Goal: Use online tool/utility: Utilize a website feature to perform a specific function

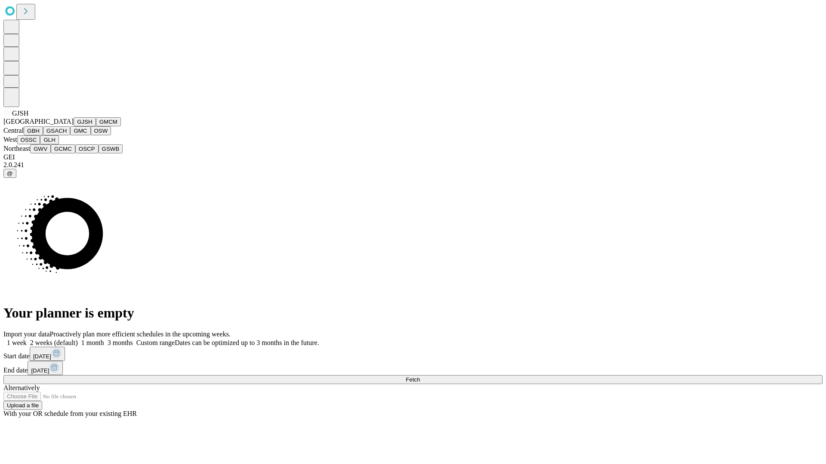
click at [74, 126] on button "GJSH" at bounding box center [85, 121] width 22 height 9
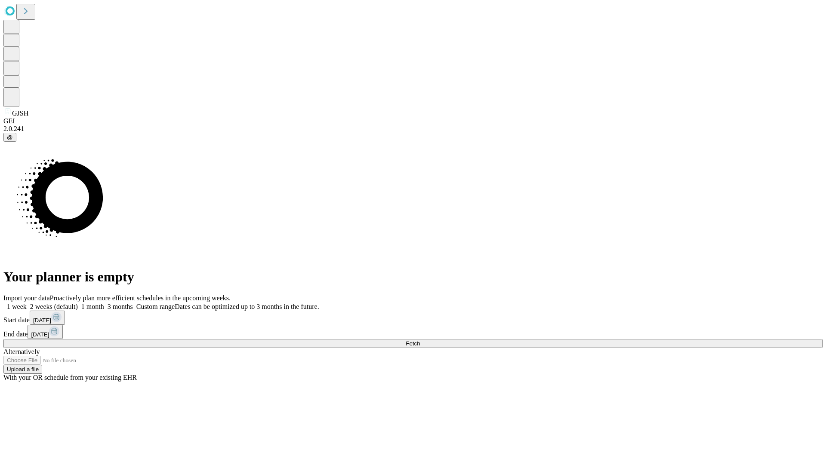
click at [78, 303] on label "2 weeks (default)" at bounding box center [52, 306] width 51 height 7
click at [420, 341] on span "Fetch" at bounding box center [412, 344] width 14 height 6
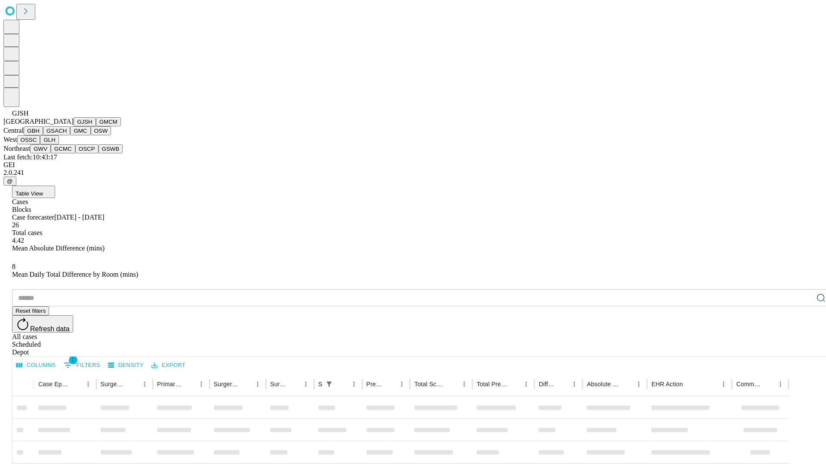
click at [96, 126] on button "GMCM" at bounding box center [108, 121] width 25 height 9
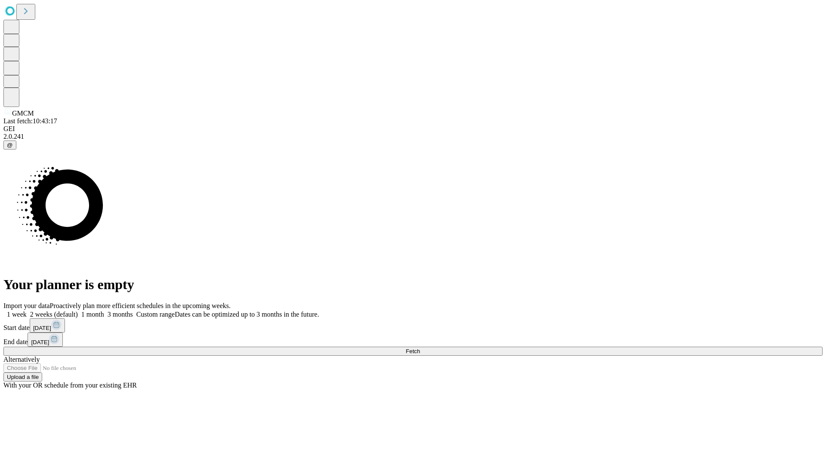
click at [78, 311] on label "2 weeks (default)" at bounding box center [52, 314] width 51 height 7
click at [420, 348] on span "Fetch" at bounding box center [412, 351] width 14 height 6
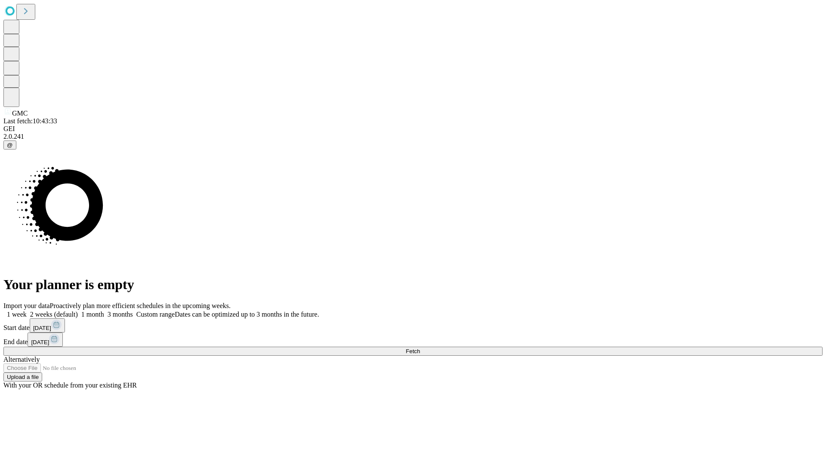
click at [78, 311] on label "2 weeks (default)" at bounding box center [52, 314] width 51 height 7
click at [420, 348] on span "Fetch" at bounding box center [412, 351] width 14 height 6
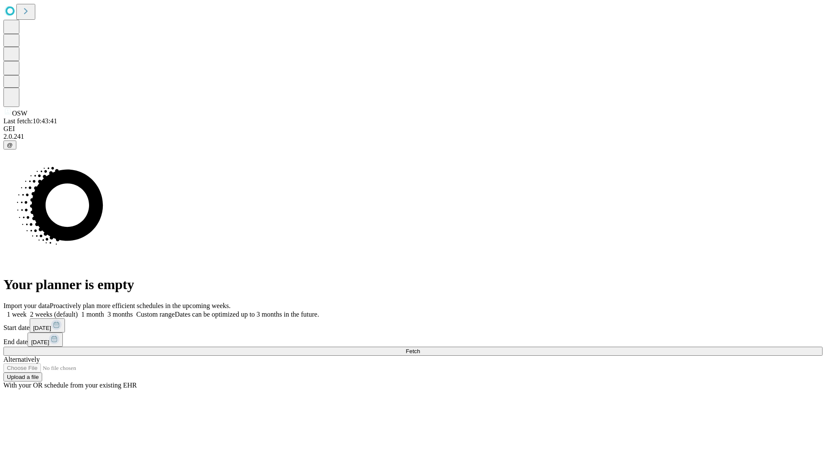
click at [78, 311] on label "2 weeks (default)" at bounding box center [52, 314] width 51 height 7
click at [420, 348] on span "Fetch" at bounding box center [412, 351] width 14 height 6
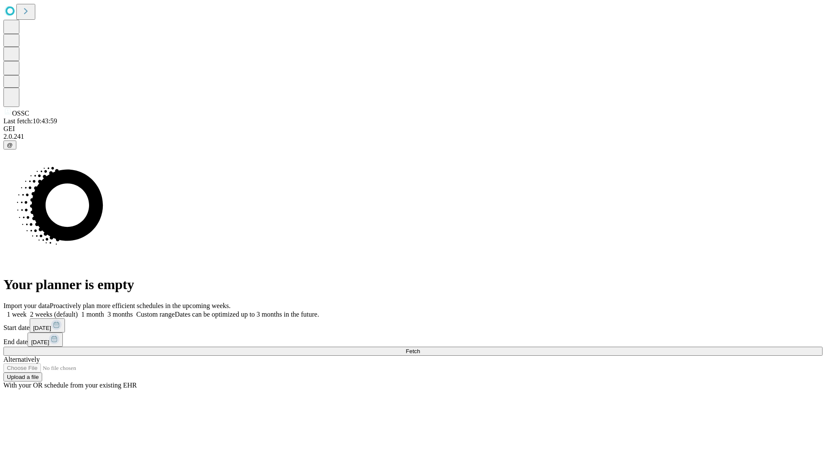
click at [420, 348] on span "Fetch" at bounding box center [412, 351] width 14 height 6
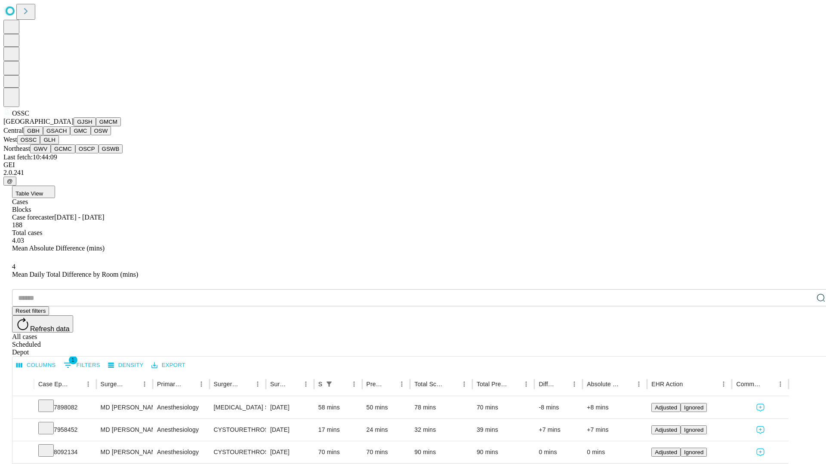
click at [58, 144] on button "GLH" at bounding box center [49, 139] width 18 height 9
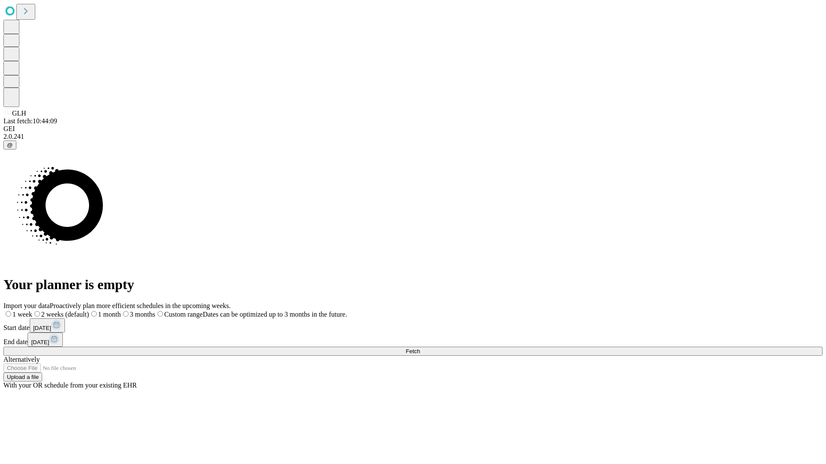
click at [89, 311] on label "2 weeks (default)" at bounding box center [60, 314] width 57 height 7
click at [420, 348] on span "Fetch" at bounding box center [412, 351] width 14 height 6
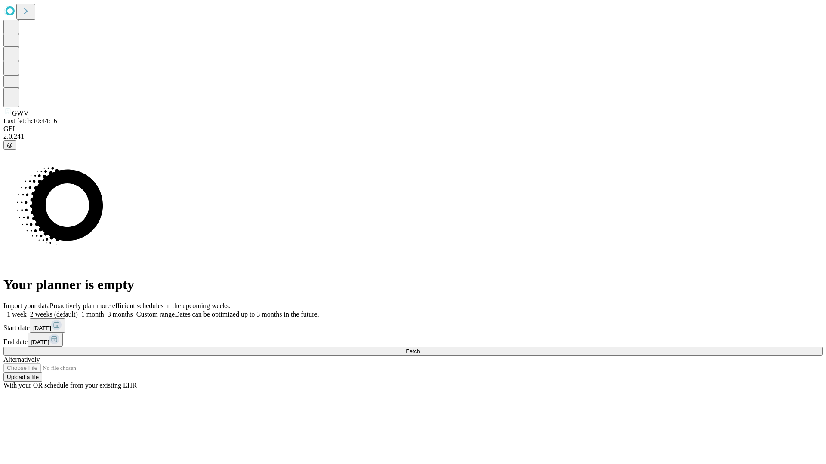
click at [78, 311] on label "2 weeks (default)" at bounding box center [52, 314] width 51 height 7
click at [420, 348] on span "Fetch" at bounding box center [412, 351] width 14 height 6
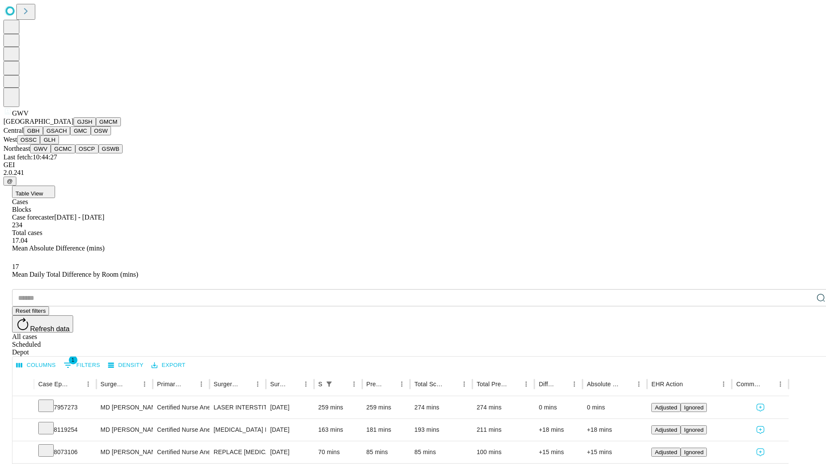
click at [67, 153] on button "GCMC" at bounding box center [63, 148] width 25 height 9
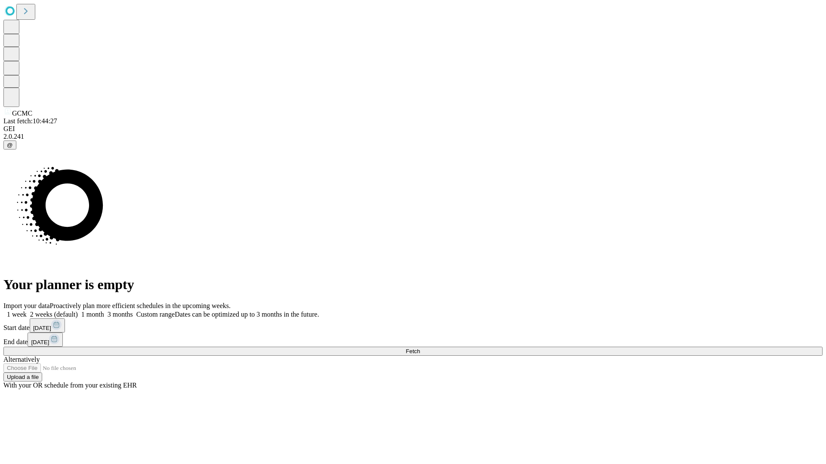
click at [78, 311] on label "2 weeks (default)" at bounding box center [52, 314] width 51 height 7
click at [420, 348] on span "Fetch" at bounding box center [412, 351] width 14 height 6
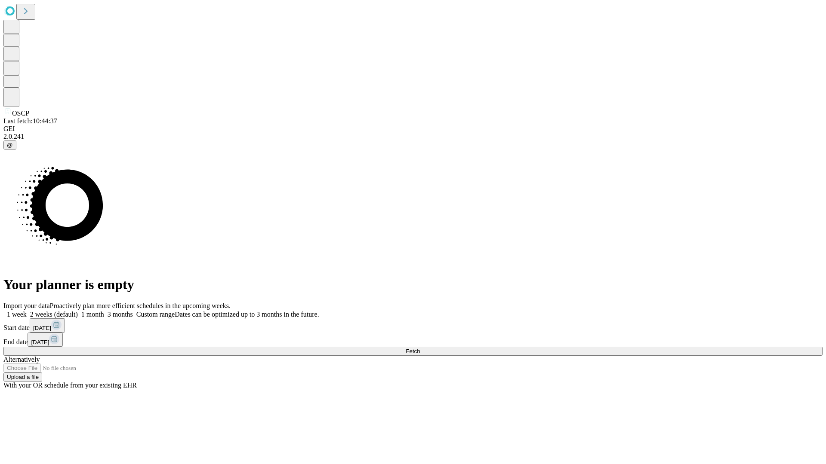
click at [420, 348] on span "Fetch" at bounding box center [412, 351] width 14 height 6
click at [78, 311] on label "2 weeks (default)" at bounding box center [52, 314] width 51 height 7
click at [420, 348] on span "Fetch" at bounding box center [412, 351] width 14 height 6
